Goal: Task Accomplishment & Management: Complete application form

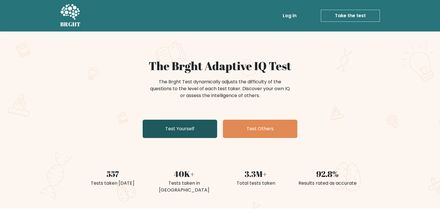
click at [195, 130] on link "Test Yourself" at bounding box center [180, 129] width 74 height 18
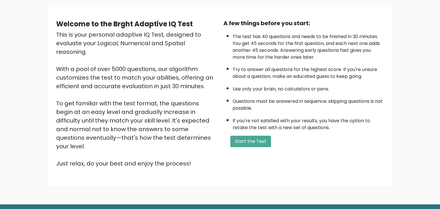
scroll to position [40, 0]
click at [66, 180] on div "Welcome to the Brght Adaptive IQ Test This is your personal adaptive IQ Test, d…" at bounding box center [220, 97] width 440 height 213
click at [76, 184] on div "Welcome to the Brght Adaptive IQ Test This is your personal adaptive IQ Test, d…" at bounding box center [220, 97] width 440 height 213
click at [242, 139] on button "Start the Test" at bounding box center [250, 141] width 41 height 11
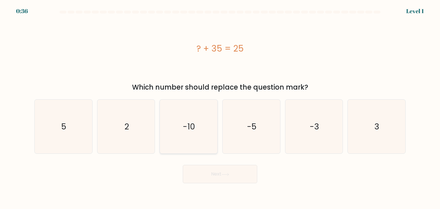
click at [176, 133] on icon "-10" at bounding box center [188, 127] width 54 height 54
click at [220, 107] on input "c. -10" at bounding box center [220, 105] width 0 height 3
radio input "true"
click at [212, 171] on button "Next" at bounding box center [220, 174] width 74 height 18
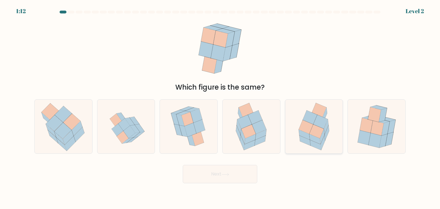
click at [317, 139] on icon at bounding box center [314, 139] width 11 height 10
click at [220, 107] on input "e." at bounding box center [220, 105] width 0 height 3
radio input "true"
click at [224, 170] on button "Next" at bounding box center [220, 174] width 74 height 18
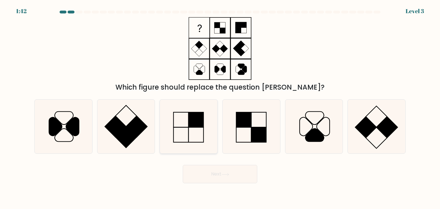
click at [182, 132] on icon at bounding box center [188, 127] width 54 height 54
click at [220, 107] on input "c." at bounding box center [220, 105] width 0 height 3
radio input "true"
click at [231, 178] on button "Next" at bounding box center [220, 174] width 74 height 18
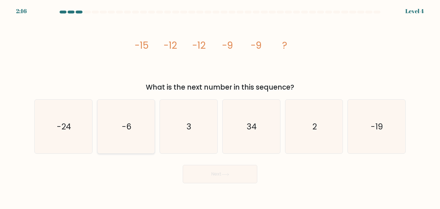
click at [120, 130] on icon "-6" at bounding box center [126, 127] width 54 height 54
click at [220, 107] on input "b. -6" at bounding box center [220, 105] width 0 height 3
radio input "true"
click at [229, 179] on button "Next" at bounding box center [220, 174] width 74 height 18
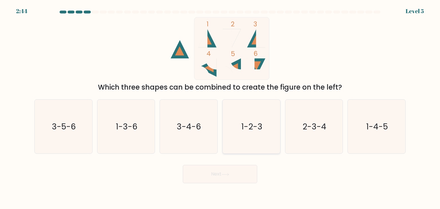
click at [245, 135] on icon "1-2-3" at bounding box center [251, 127] width 54 height 54
click at [220, 107] on input "d. 1-2-3" at bounding box center [220, 105] width 0 height 3
radio input "true"
click at [227, 175] on icon at bounding box center [225, 174] width 8 height 3
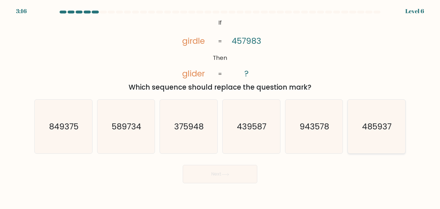
click at [368, 128] on text "485937" at bounding box center [376, 126] width 29 height 11
click at [220, 107] on input "f. 485937" at bounding box center [220, 105] width 0 height 3
radio input "true"
click at [221, 166] on button "Next" at bounding box center [220, 174] width 74 height 18
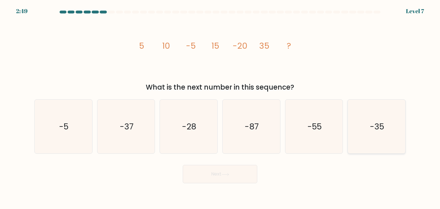
click at [392, 132] on icon "-35" at bounding box center [376, 127] width 54 height 54
click at [220, 107] on input "f. -35" at bounding box center [220, 105] width 0 height 3
radio input "true"
click at [236, 170] on button "Next" at bounding box center [220, 174] width 74 height 18
click at [288, 137] on icon "-55" at bounding box center [314, 127] width 54 height 54
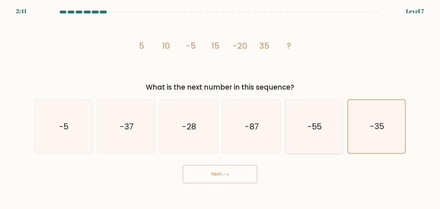
click at [220, 107] on input "e. -55" at bounding box center [220, 105] width 0 height 3
radio input "true"
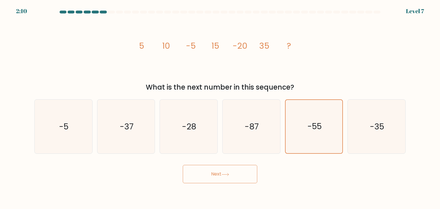
click at [207, 177] on button "Next" at bounding box center [220, 174] width 74 height 18
click at [226, 171] on button "Next" at bounding box center [220, 174] width 74 height 18
click at [216, 177] on button "Next" at bounding box center [220, 174] width 74 height 18
click at [318, 133] on icon "-55" at bounding box center [313, 126] width 53 height 53
click at [220, 107] on input "e. -55" at bounding box center [220, 105] width 0 height 3
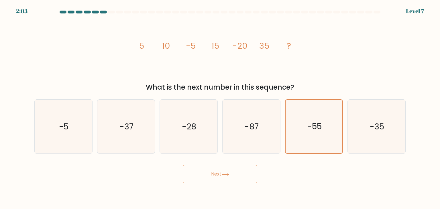
click at [228, 177] on button "Next" at bounding box center [220, 174] width 74 height 18
click at [309, 123] on text "-55" at bounding box center [314, 126] width 14 height 11
click at [220, 107] on input "e. -55" at bounding box center [220, 105] width 0 height 3
click at [222, 173] on button "Next" at bounding box center [220, 174] width 74 height 18
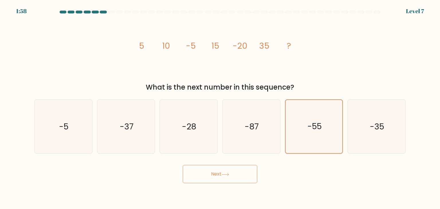
click at [216, 173] on button "Next" at bounding box center [220, 174] width 74 height 18
click at [207, 172] on button "Next" at bounding box center [220, 174] width 74 height 18
click at [128, 128] on text "-37" at bounding box center [127, 126] width 14 height 11
click at [220, 107] on input "b. -37" at bounding box center [220, 105] width 0 height 3
radio input "true"
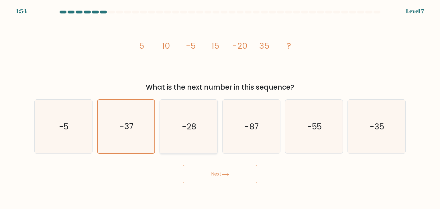
click at [194, 128] on text "-28" at bounding box center [189, 126] width 14 height 11
click at [220, 107] on input "c. -28" at bounding box center [220, 105] width 0 height 3
radio input "true"
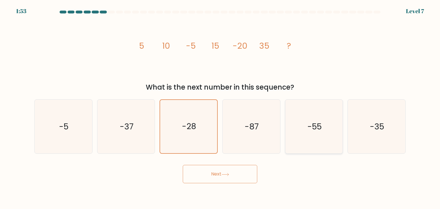
click at [335, 130] on icon "-55" at bounding box center [314, 127] width 54 height 54
click at [220, 107] on input "e. -55" at bounding box center [220, 105] width 0 height 3
radio input "true"
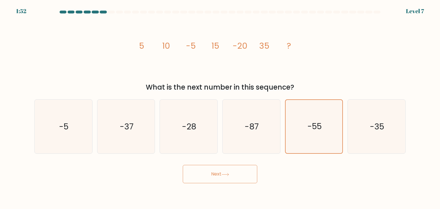
click at [221, 175] on button "Next" at bounding box center [220, 174] width 74 height 18
click at [62, 124] on text "-5" at bounding box center [63, 126] width 9 height 11
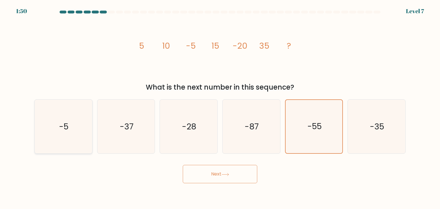
click at [220, 107] on input "a. -5" at bounding box center [220, 105] width 0 height 3
radio input "true"
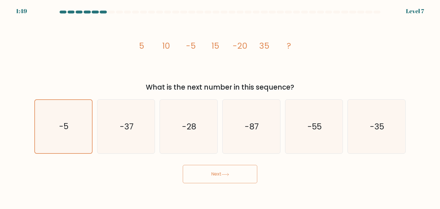
click at [221, 173] on button "Next" at bounding box center [220, 174] width 74 height 18
click at [334, 127] on icon "-55" at bounding box center [314, 127] width 54 height 54
click at [220, 107] on input "e. -55" at bounding box center [220, 105] width 0 height 3
radio input "true"
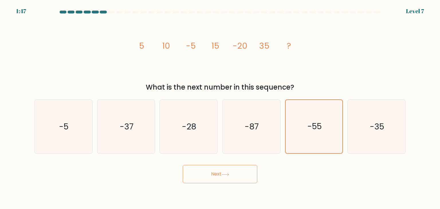
click at [233, 173] on button "Next" at bounding box center [220, 174] width 74 height 18
click at [313, 132] on text "-55" at bounding box center [314, 126] width 14 height 11
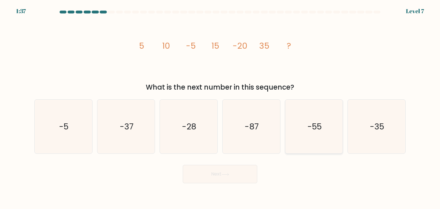
click at [220, 107] on input "e. -55" at bounding box center [220, 105] width 0 height 3
radio input "true"
click at [220, 171] on button "Next" at bounding box center [220, 174] width 74 height 18
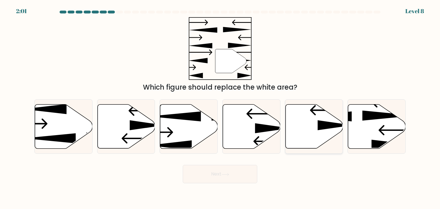
click at [307, 134] on icon at bounding box center [314, 126] width 58 height 44
click at [220, 107] on input "e." at bounding box center [220, 105] width 0 height 3
radio input "true"
click at [215, 179] on button "Next" at bounding box center [220, 174] width 74 height 18
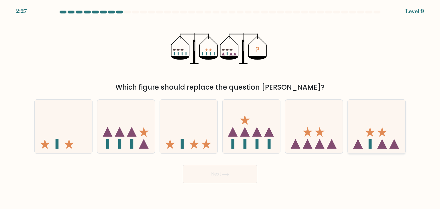
click at [372, 142] on icon at bounding box center [376, 127] width 58 height 48
click at [220, 107] on input "f." at bounding box center [220, 105] width 0 height 3
radio input "true"
click at [219, 172] on button "Next" at bounding box center [220, 174] width 74 height 18
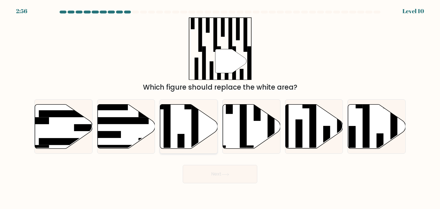
click at [191, 126] on rect at bounding box center [194, 130] width 7 height 62
click at [220, 107] on input "c." at bounding box center [220, 105] width 0 height 3
radio input "true"
click at [226, 170] on button "Next" at bounding box center [220, 174] width 74 height 18
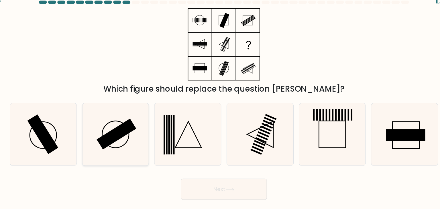
click at [121, 132] on rect at bounding box center [127, 126] width 34 height 27
click at [220, 107] on input "b." at bounding box center [220, 105] width 0 height 3
radio input "true"
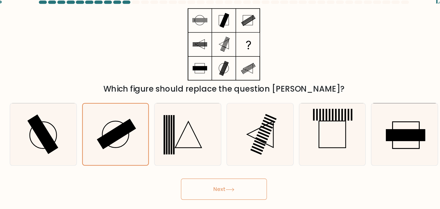
click at [227, 176] on icon at bounding box center [225, 174] width 8 height 3
click at [220, 175] on button "Next" at bounding box center [220, 174] width 74 height 18
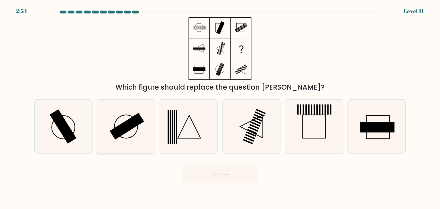
click at [122, 116] on icon at bounding box center [126, 127] width 54 height 54
click at [220, 107] on input "b." at bounding box center [220, 105] width 0 height 3
radio input "true"
click at [227, 175] on icon at bounding box center [225, 174] width 8 height 3
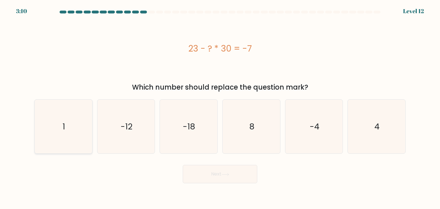
click at [75, 121] on icon "1" at bounding box center [63, 127] width 54 height 54
click at [220, 107] on input "a. 1" at bounding box center [220, 105] width 0 height 3
radio input "true"
click at [212, 173] on button "Next" at bounding box center [220, 174] width 74 height 18
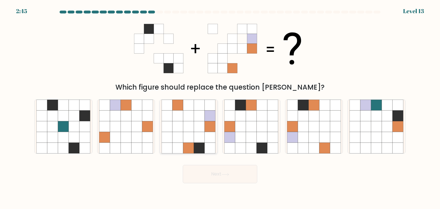
click at [189, 141] on icon at bounding box center [188, 137] width 11 height 11
click at [220, 107] on input "c." at bounding box center [220, 105] width 0 height 3
radio input "true"
click at [218, 174] on button "Next" at bounding box center [220, 174] width 74 height 18
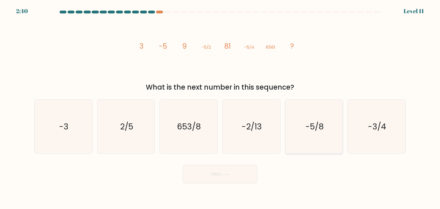
click at [317, 128] on text "-5/8" at bounding box center [314, 126] width 18 height 11
click at [220, 107] on input "e. -5/8" at bounding box center [220, 105] width 0 height 3
radio input "true"
click at [220, 169] on button "Next" at bounding box center [220, 174] width 74 height 18
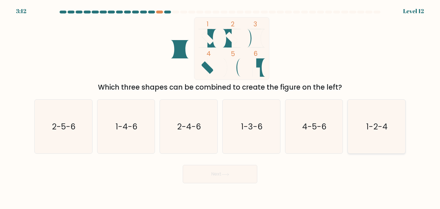
click at [387, 127] on text "1-2-4" at bounding box center [376, 126] width 21 height 11
click at [220, 107] on input "f. 1-2-4" at bounding box center [220, 105] width 0 height 3
radio input "true"
click at [235, 172] on button "Next" at bounding box center [220, 174] width 74 height 18
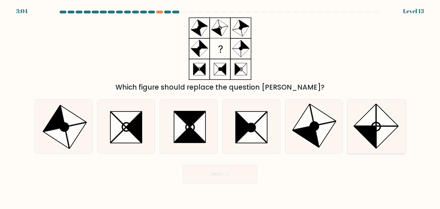
click at [365, 124] on icon at bounding box center [365, 115] width 22 height 22
click at [220, 107] on input "f." at bounding box center [220, 105] width 0 height 3
radio input "true"
click at [216, 179] on button "Next" at bounding box center [220, 174] width 74 height 18
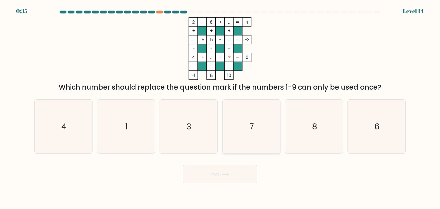
click at [249, 112] on icon "7" at bounding box center [251, 127] width 54 height 54
click at [220, 107] on input "d. 7" at bounding box center [220, 105] width 0 height 3
radio input "true"
click at [222, 176] on button "Next" at bounding box center [220, 174] width 74 height 18
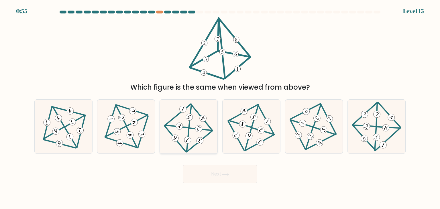
click at [193, 128] on 298 at bounding box center [200, 129] width 23 height 2
click at [220, 107] on input "c." at bounding box center [220, 105] width 0 height 3
radio input "true"
click at [223, 181] on button "Next" at bounding box center [220, 174] width 74 height 18
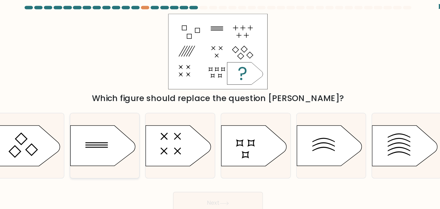
click at [119, 131] on icon at bounding box center [124, 126] width 54 height 33
click at [220, 107] on input "b." at bounding box center [220, 105] width 0 height 3
radio input "true"
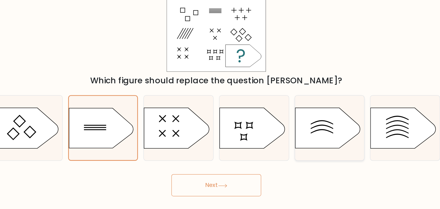
click at [300, 130] on icon at bounding box center [312, 126] width 54 height 33
click at [220, 107] on input "e." at bounding box center [220, 105] width 0 height 3
radio input "true"
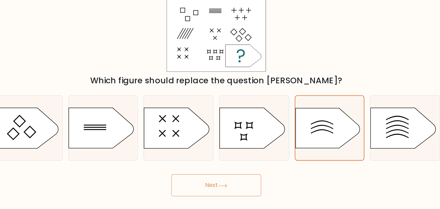
click at [222, 173] on button "Next" at bounding box center [220, 174] width 74 height 18
click at [215, 173] on button "Next" at bounding box center [220, 174] width 74 height 18
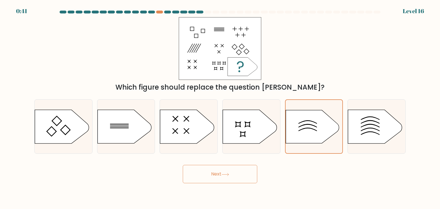
click at [226, 168] on button "Next" at bounding box center [220, 174] width 74 height 18
click at [308, 127] on icon at bounding box center [312, 126] width 54 height 33
click at [220, 107] on input "e." at bounding box center [220, 105] width 0 height 3
radio input "true"
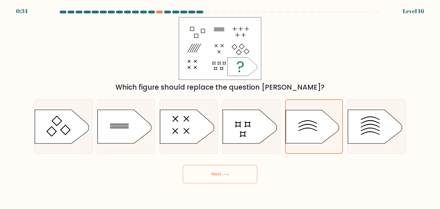
click at [226, 174] on icon at bounding box center [225, 174] width 8 height 3
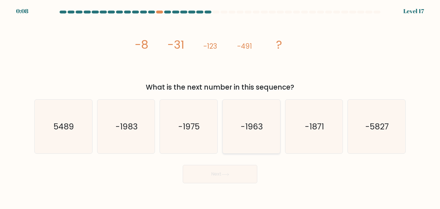
click at [255, 127] on text "-1963" at bounding box center [251, 126] width 22 height 11
click at [220, 107] on input "d. -1963" at bounding box center [220, 105] width 0 height 3
radio input "true"
click at [222, 176] on button "Next" at bounding box center [220, 174] width 74 height 18
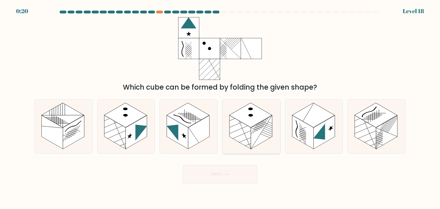
click at [260, 133] on line at bounding box center [261, 132] width 21 height 34
click at [220, 107] on input "d." at bounding box center [220, 105] width 0 height 3
radio input "true"
click at [226, 170] on button "Next" at bounding box center [220, 174] width 74 height 18
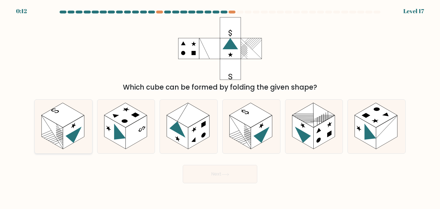
click at [60, 136] on rect at bounding box center [52, 132] width 21 height 34
click at [220, 107] on input "a." at bounding box center [220, 105] width 0 height 3
radio input "true"
click at [220, 170] on button "Next" at bounding box center [220, 174] width 74 height 18
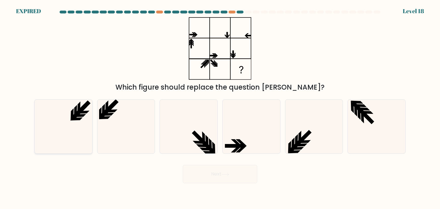
click at [78, 123] on icon at bounding box center [63, 127] width 54 height 54
click at [220, 107] on input "a." at bounding box center [220, 105] width 0 height 3
radio input "true"
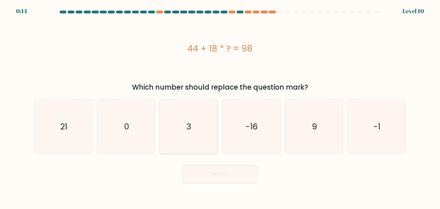
click at [192, 125] on icon "3" at bounding box center [188, 127] width 54 height 54
click at [220, 107] on input "c. 3" at bounding box center [220, 105] width 0 height 3
radio input "true"
click at [233, 178] on button "Next" at bounding box center [220, 174] width 74 height 18
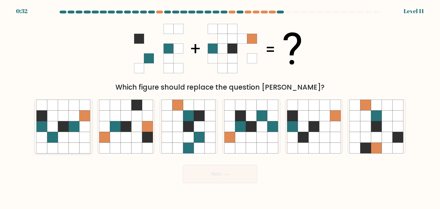
click at [68, 130] on icon at bounding box center [63, 126] width 11 height 11
click at [220, 107] on input "a." at bounding box center [220, 105] width 0 height 3
radio input "true"
click at [222, 172] on button "Next" at bounding box center [220, 174] width 74 height 18
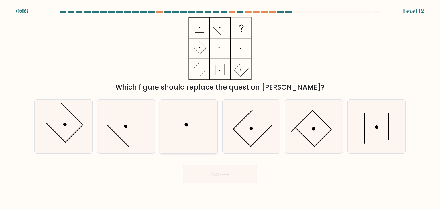
click at [190, 134] on icon at bounding box center [188, 127] width 54 height 54
click at [220, 107] on input "c." at bounding box center [220, 105] width 0 height 3
radio input "true"
click at [122, 129] on icon at bounding box center [126, 127] width 54 height 54
click at [220, 107] on input "b." at bounding box center [220, 105] width 0 height 3
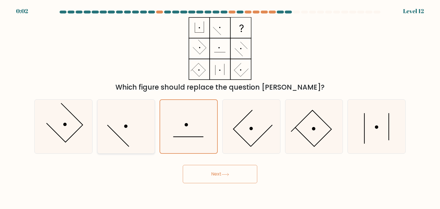
radio input "true"
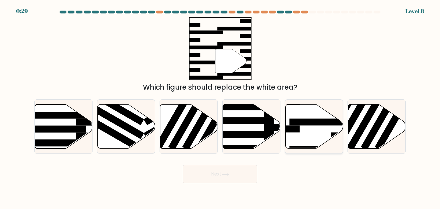
click at [305, 134] on icon at bounding box center [314, 126] width 58 height 44
click at [220, 107] on input "e." at bounding box center [220, 105] width 0 height 3
radio input "true"
click at [232, 176] on button "Next" at bounding box center [220, 174] width 74 height 18
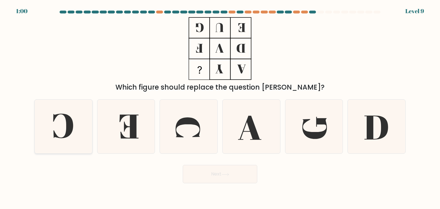
click at [39, 123] on icon at bounding box center [63, 127] width 54 height 54
click at [220, 107] on input "a." at bounding box center [220, 105] width 0 height 3
radio input "true"
click at [197, 168] on button "Next" at bounding box center [220, 174] width 74 height 18
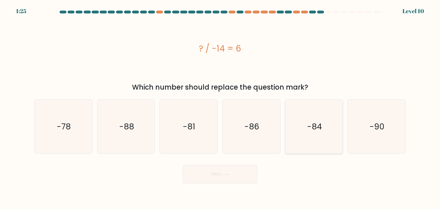
click at [315, 132] on text "-84" at bounding box center [314, 126] width 15 height 11
click at [220, 107] on input "e. -84" at bounding box center [220, 105] width 0 height 3
radio input "true"
click at [215, 176] on button "Next" at bounding box center [220, 174] width 74 height 18
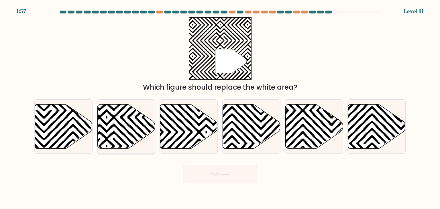
click at [122, 127] on icon at bounding box center [107, 146] width 116 height 116
click at [220, 107] on input "b." at bounding box center [220, 105] width 0 height 3
radio input "true"
click at [218, 172] on button "Next" at bounding box center [220, 174] width 74 height 18
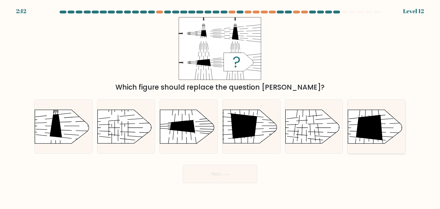
click at [372, 126] on icon at bounding box center [369, 127] width 27 height 25
click at [220, 107] on input "f." at bounding box center [220, 105] width 0 height 3
radio input "true"
click at [221, 179] on button "Next" at bounding box center [220, 174] width 74 height 18
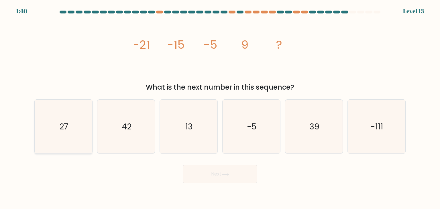
click at [65, 123] on text "27" at bounding box center [64, 126] width 9 height 11
click at [220, 107] on input "a. 27" at bounding box center [220, 105] width 0 height 3
radio input "true"
click at [204, 169] on button "Next" at bounding box center [220, 174] width 74 height 18
click at [219, 177] on button "Next" at bounding box center [220, 174] width 74 height 18
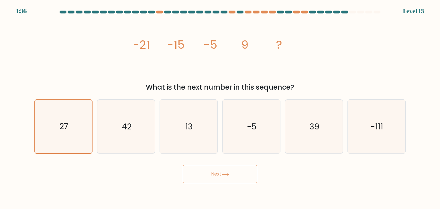
click at [219, 177] on button "Next" at bounding box center [220, 174] width 74 height 18
click at [66, 119] on icon "27" at bounding box center [63, 127] width 54 height 54
click at [220, 107] on input "a. 27" at bounding box center [220, 105] width 0 height 3
radio input "true"
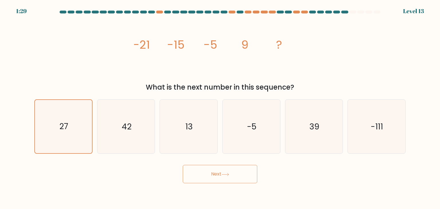
click at [215, 172] on button "Next" at bounding box center [220, 174] width 74 height 18
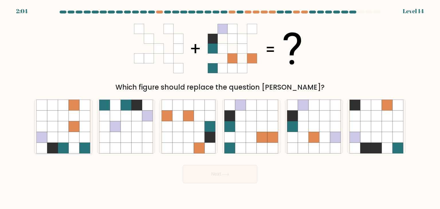
click at [75, 146] on icon at bounding box center [74, 148] width 11 height 11
click at [220, 107] on input "a." at bounding box center [220, 105] width 0 height 3
radio input "true"
click at [225, 170] on button "Next" at bounding box center [220, 174] width 74 height 18
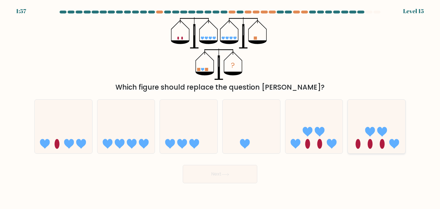
click at [369, 130] on icon at bounding box center [370, 132] width 10 height 10
click at [220, 107] on input "f." at bounding box center [220, 105] width 0 height 3
radio input "true"
click at [204, 172] on button "Next" at bounding box center [220, 174] width 74 height 18
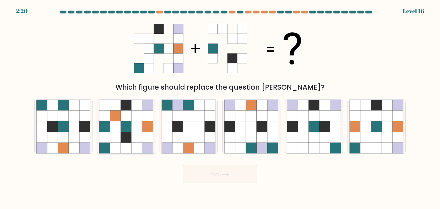
click at [123, 134] on icon at bounding box center [126, 137] width 11 height 11
click at [220, 107] on input "b." at bounding box center [220, 105] width 0 height 3
radio input "true"
click at [230, 178] on button "Next" at bounding box center [220, 174] width 74 height 18
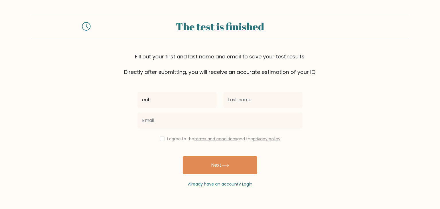
type input "cat"
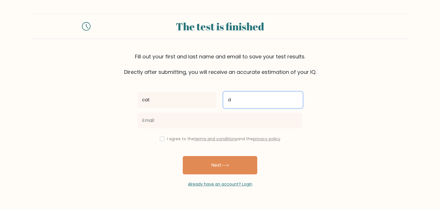
type input "d"
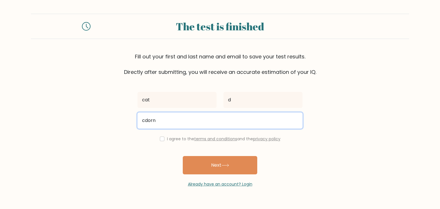
type input "[EMAIL_ADDRESS][DOMAIN_NAME]"
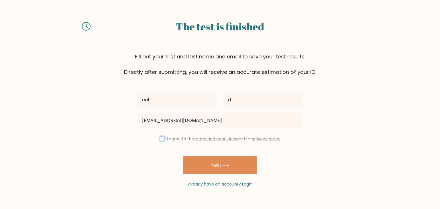
click at [160, 138] on input "checkbox" at bounding box center [162, 139] width 5 height 5
checkbox input "true"
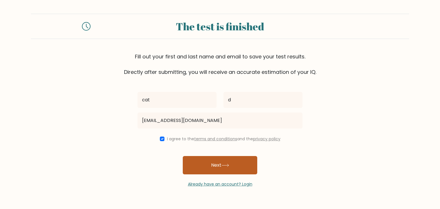
click at [222, 166] on button "Next" at bounding box center [220, 165] width 74 height 18
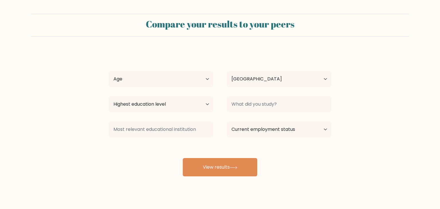
select select "CA"
click at [173, 84] on select "Age Under [DEMOGRAPHIC_DATA] [DEMOGRAPHIC_DATA] [DEMOGRAPHIC_DATA] [DEMOGRAPHIC…" at bounding box center [161, 79] width 104 height 16
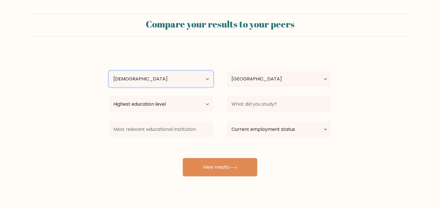
click at [109, 71] on select "Age Under [DEMOGRAPHIC_DATA] [DEMOGRAPHIC_DATA] [DEMOGRAPHIC_DATA] [DEMOGRAPHIC…" at bounding box center [161, 79] width 104 height 16
click at [197, 78] on select "Age Under [DEMOGRAPHIC_DATA] [DEMOGRAPHIC_DATA] [DEMOGRAPHIC_DATA] [DEMOGRAPHIC…" at bounding box center [161, 79] width 104 height 16
select select "45_54"
click at [109, 71] on select "Age Under [DEMOGRAPHIC_DATA] [DEMOGRAPHIC_DATA] [DEMOGRAPHIC_DATA] [DEMOGRAPHIC…" at bounding box center [161, 79] width 104 height 16
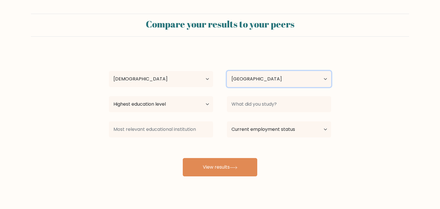
click at [268, 80] on select "Country Afghanistan Albania Algeria American Samoa Andorra Angola Anguilla Anta…" at bounding box center [279, 79] width 104 height 16
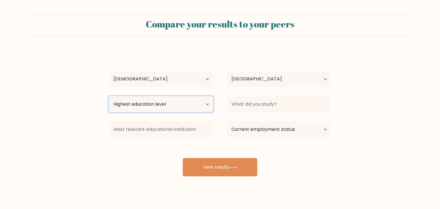
click at [182, 103] on select "Highest education level No schooling Primary Lower Secondary Upper Secondary Oc…" at bounding box center [161, 104] width 104 height 16
select select "masters_degree"
click at [109, 96] on select "Highest education level No schooling Primary Lower Secondary Upper Secondary Oc…" at bounding box center [161, 104] width 104 height 16
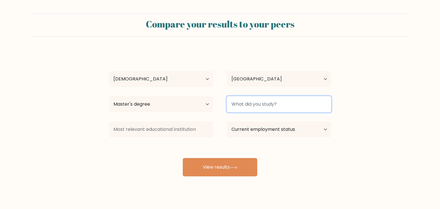
click at [288, 102] on input at bounding box center [279, 104] width 104 height 16
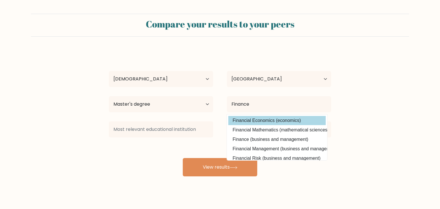
click at [268, 120] on option "Financial Economics (economics)" at bounding box center [276, 120] width 97 height 9
type input "Financial Economics"
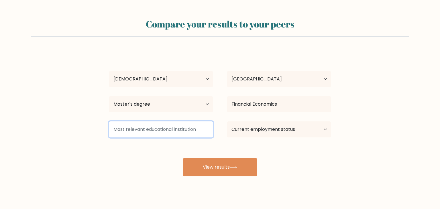
click at [145, 132] on input at bounding box center [161, 129] width 104 height 16
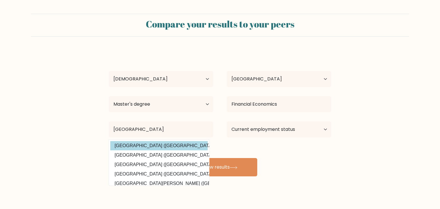
click at [166, 146] on option "University of Toronto (Canada)" at bounding box center [158, 145] width 97 height 9
type input "[GEOGRAPHIC_DATA]"
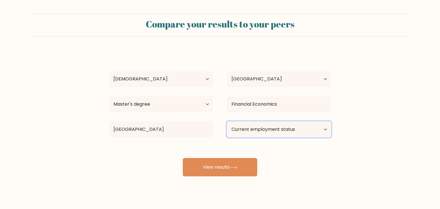
click at [301, 129] on select "Current employment status Employed Student Retired Other / prefer not to answer" at bounding box center [279, 129] width 104 height 16
select select "employed"
click at [227, 121] on select "Current employment status Employed Student Retired Other / prefer not to answer" at bounding box center [279, 129] width 104 height 16
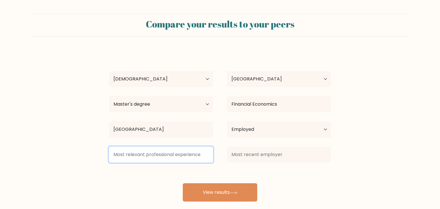
click at [188, 155] on input at bounding box center [161, 155] width 104 height 16
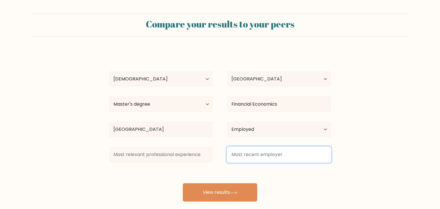
click at [294, 156] on input at bounding box center [279, 155] width 104 height 16
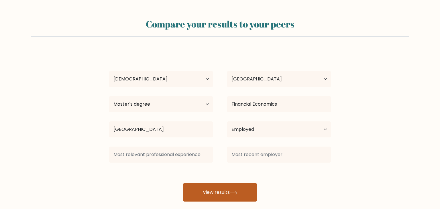
click at [219, 193] on button "View results" at bounding box center [220, 192] width 74 height 18
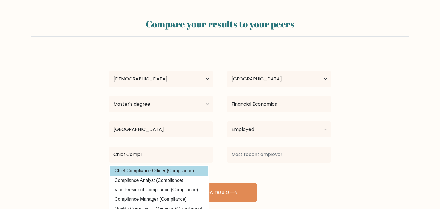
click at [183, 174] on option "Chief Compliance Officer (Compliance)" at bounding box center [158, 170] width 97 height 9
type input "Chief Compliance Officer"
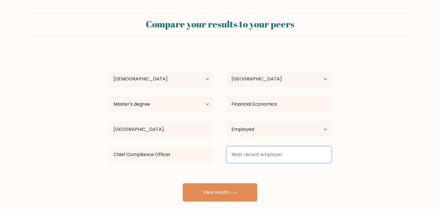
click at [272, 157] on input at bounding box center [279, 155] width 104 height 16
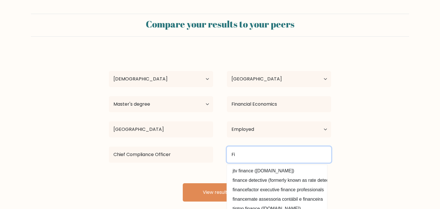
type input "F"
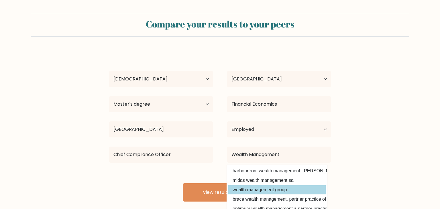
click at [241, 192] on option "wealth management group" at bounding box center [276, 189] width 97 height 9
type input "wealth management group"
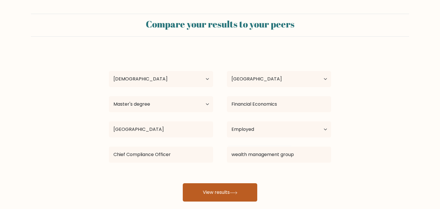
click at [231, 193] on button "View results" at bounding box center [220, 192] width 74 height 18
